Goal: Information Seeking & Learning: Find specific fact

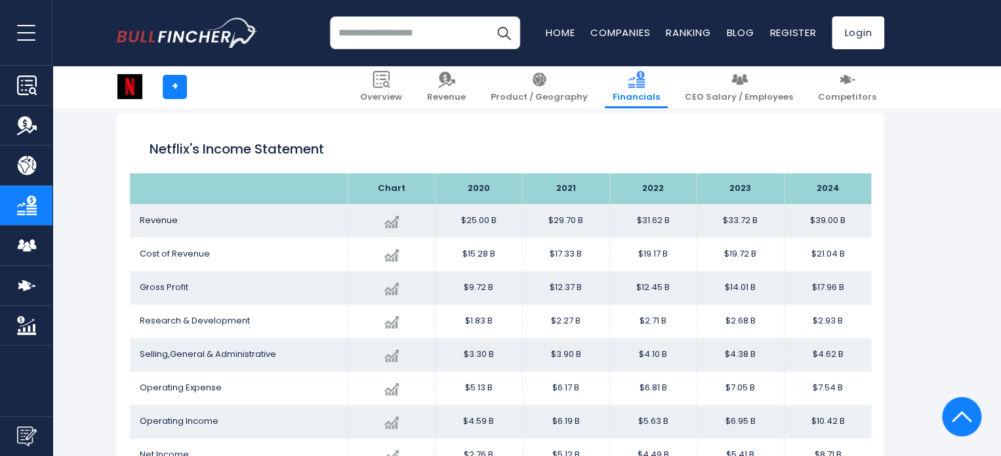
scroll to position [724, 0]
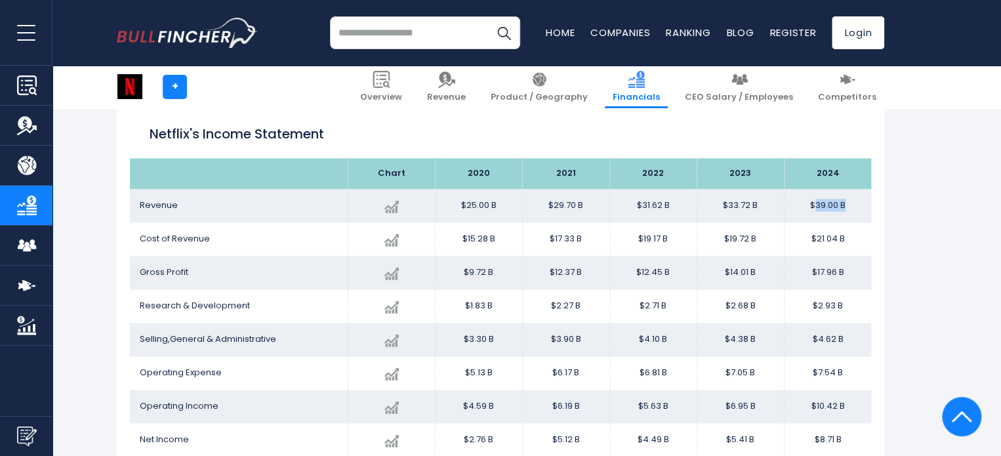
drag, startPoint x: 814, startPoint y: 205, endPoint x: 846, endPoint y: 199, distance: 32.0
click at [846, 199] on td "$39.00 B" at bounding box center [827, 205] width 87 height 33
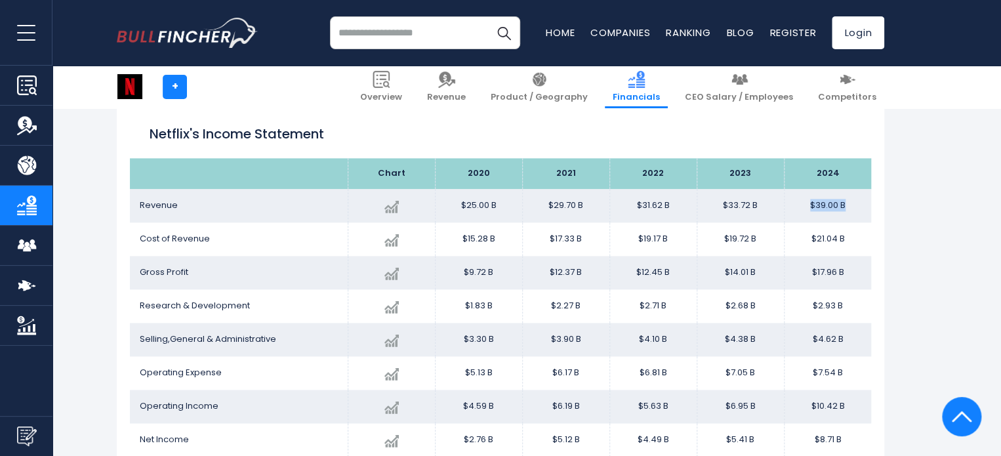
click at [844, 200] on td "$39.00 B" at bounding box center [827, 205] width 87 height 33
click at [830, 204] on td "$39.00 B" at bounding box center [827, 205] width 87 height 33
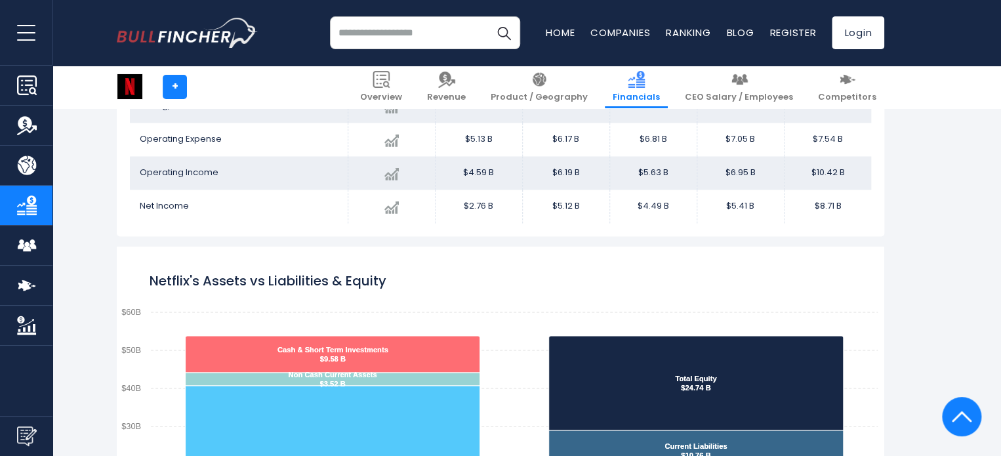
scroll to position [790, 0]
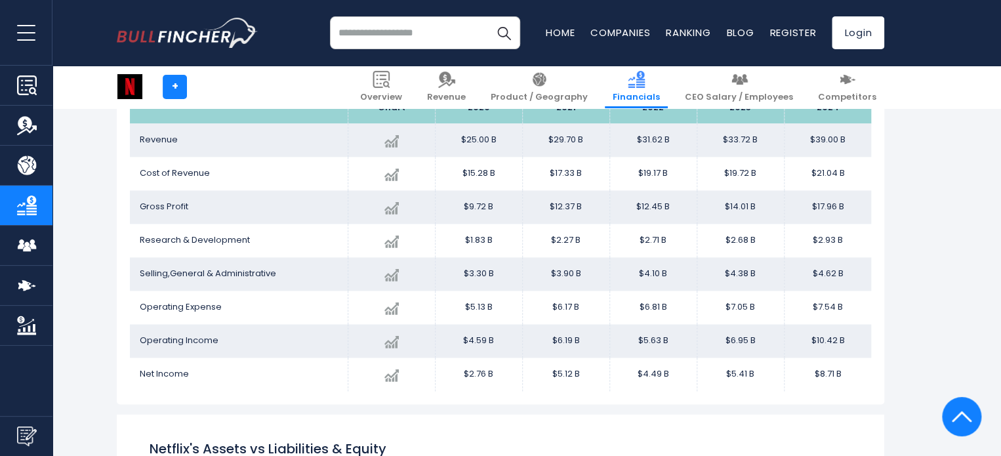
click at [815, 144] on td "$39.00 B" at bounding box center [827, 139] width 87 height 33
click at [806, 152] on td "$39.00 B" at bounding box center [827, 139] width 87 height 33
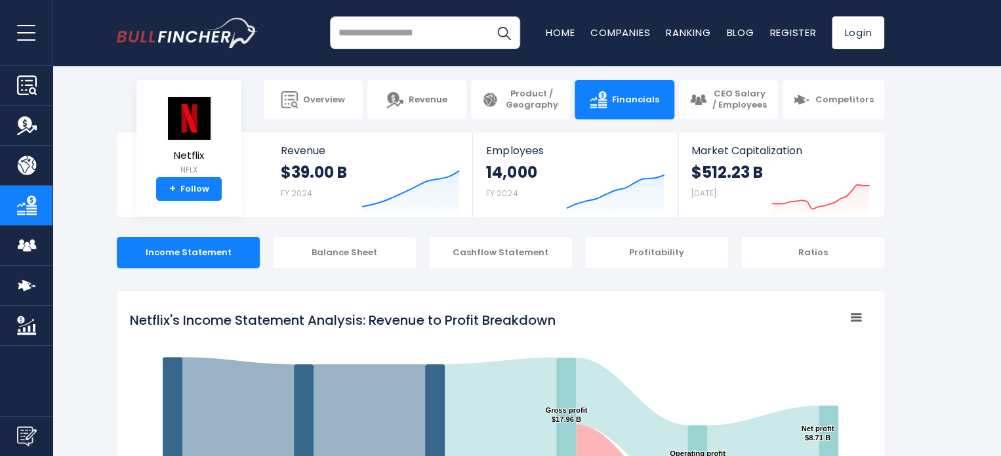
scroll to position [0, 0]
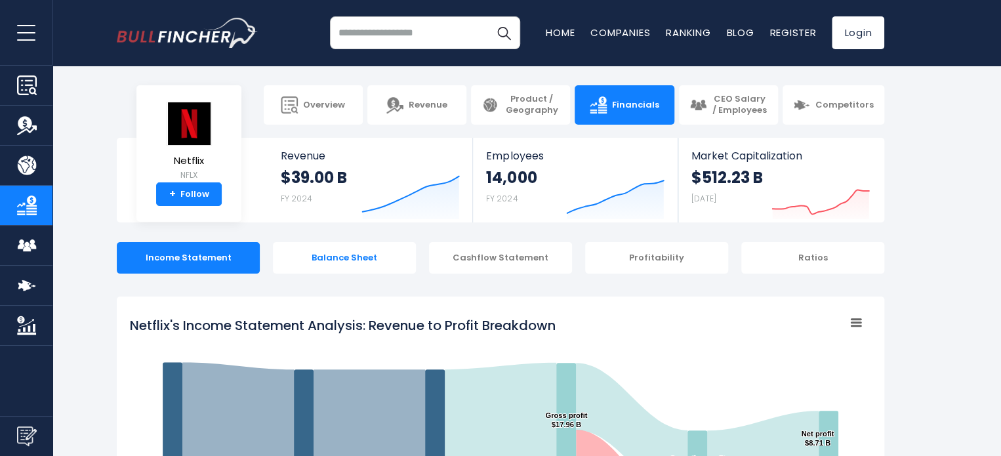
click at [336, 258] on div "Balance Sheet" at bounding box center [344, 257] width 143 height 31
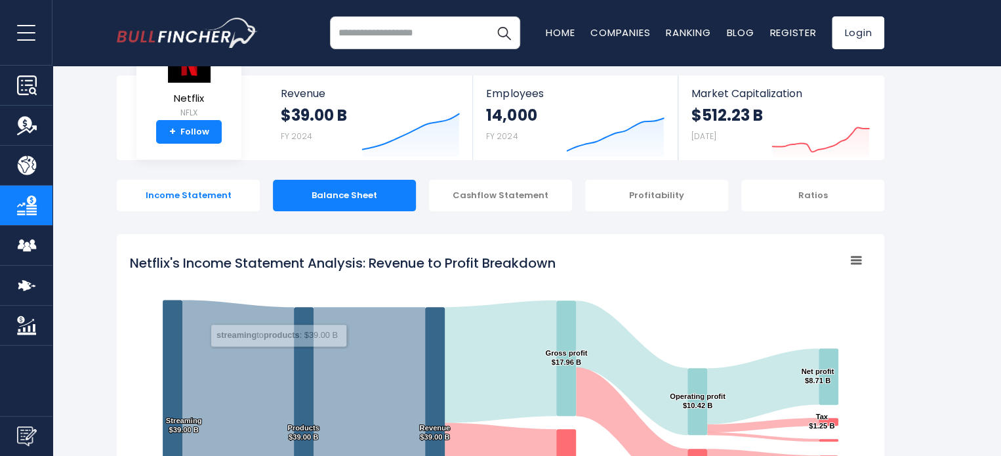
click at [209, 184] on div "Income Statement" at bounding box center [188, 195] width 143 height 31
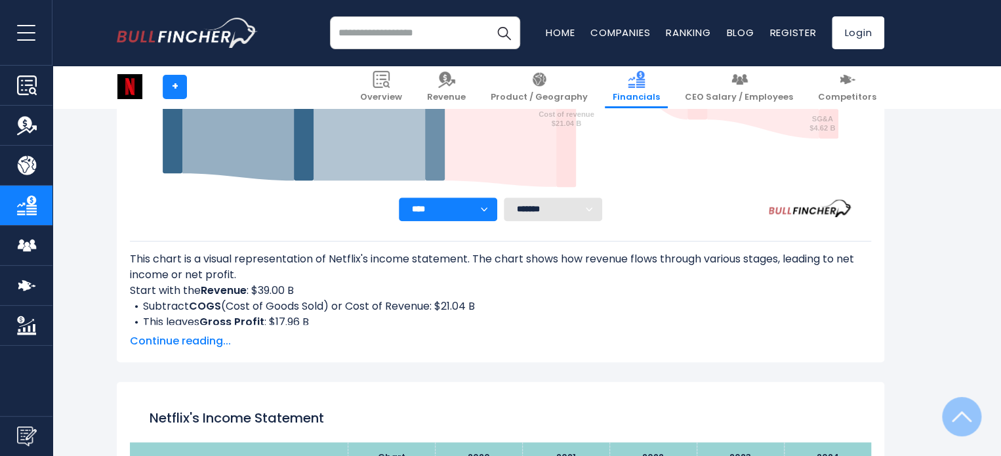
scroll to position [710, 0]
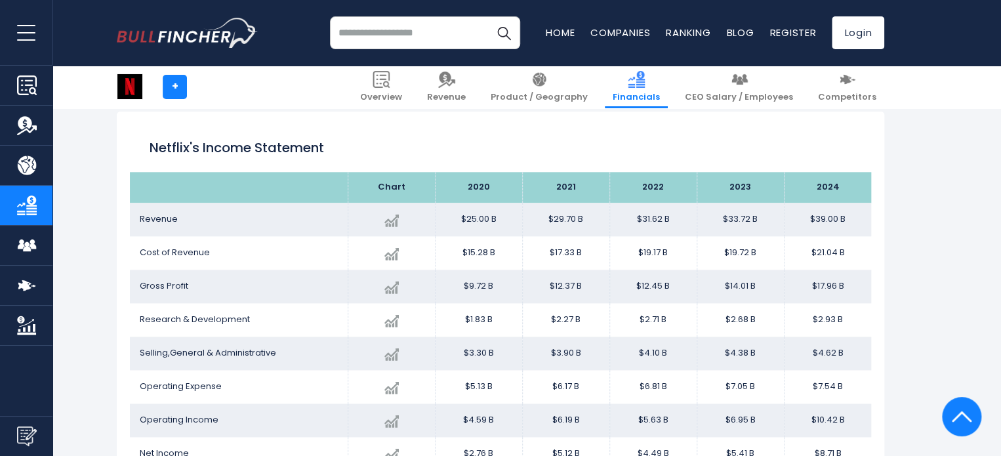
click at [835, 186] on th "2024" at bounding box center [827, 187] width 87 height 31
click at [824, 217] on td "$39.00 B" at bounding box center [827, 219] width 87 height 33
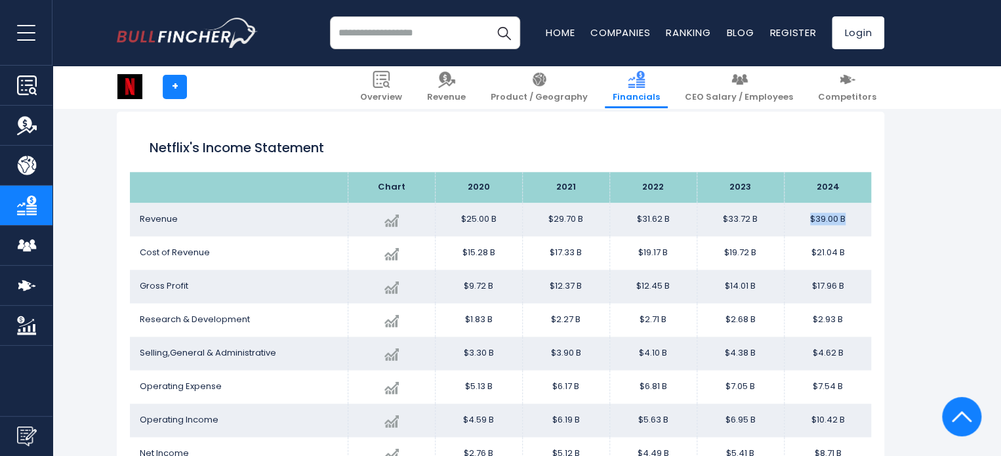
click at [784, 229] on td "$39.00 B" at bounding box center [827, 219] width 87 height 33
drag, startPoint x: 753, startPoint y: 224, endPoint x: 457, endPoint y: 222, distance: 296.5
click at [457, 222] on tr "Revenue Created with Highcharts 12.1.2 $39.00 B + 15.65% 2024 $25.00B ​ $25.00B…" at bounding box center [500, 219] width 741 height 33
click at [457, 222] on td "$25.00 B" at bounding box center [478, 219] width 87 height 33
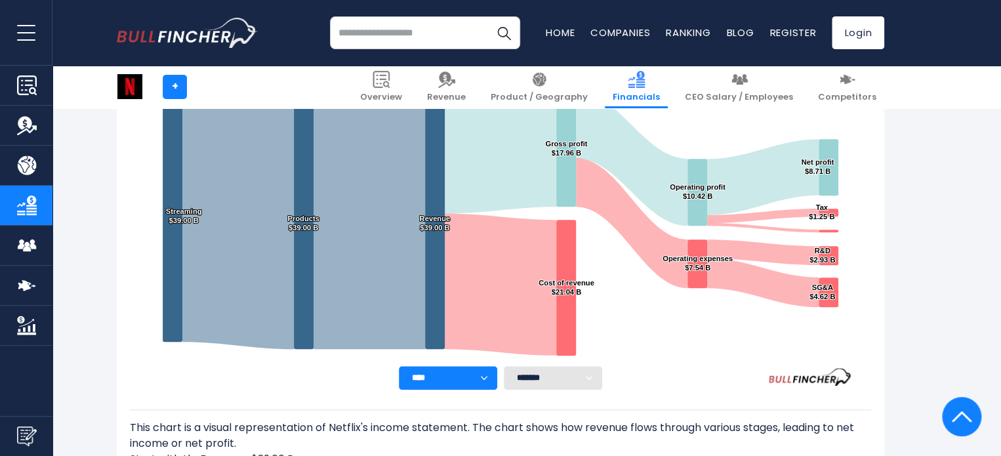
scroll to position [249, 0]
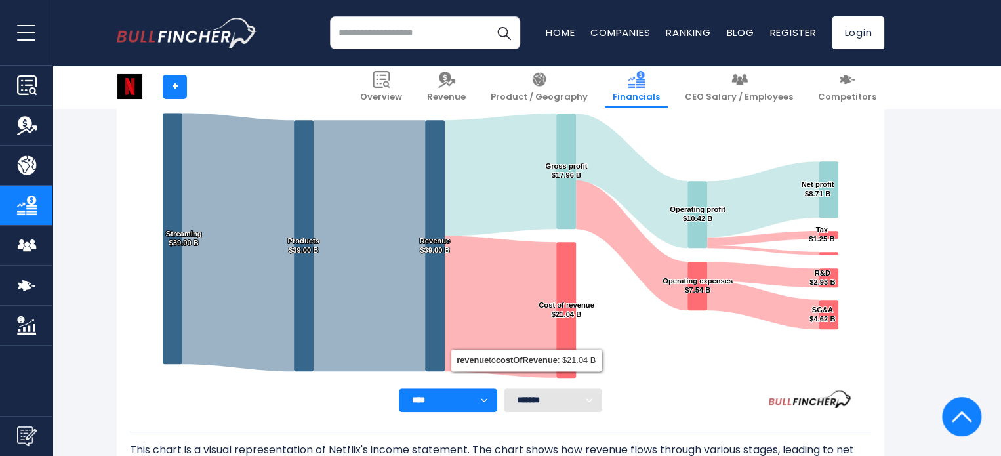
click at [483, 396] on select "**** **** **** **** **** ****" at bounding box center [448, 400] width 98 height 24
click at [541, 399] on select "******* ** ** ** **" at bounding box center [553, 400] width 98 height 24
click at [543, 399] on select "******* ** ** ** **" at bounding box center [553, 400] width 98 height 24
